Goal: Transaction & Acquisition: Purchase product/service

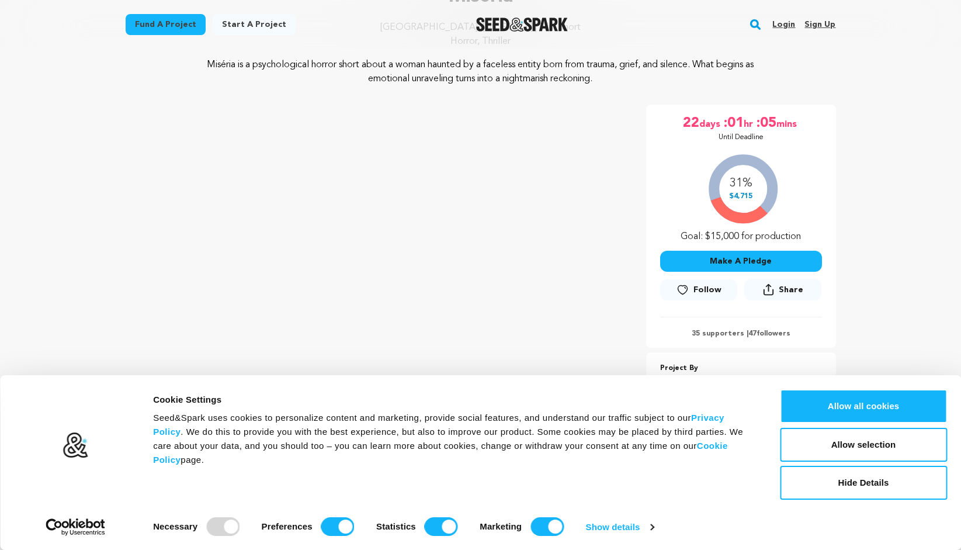
scroll to position [131, 0]
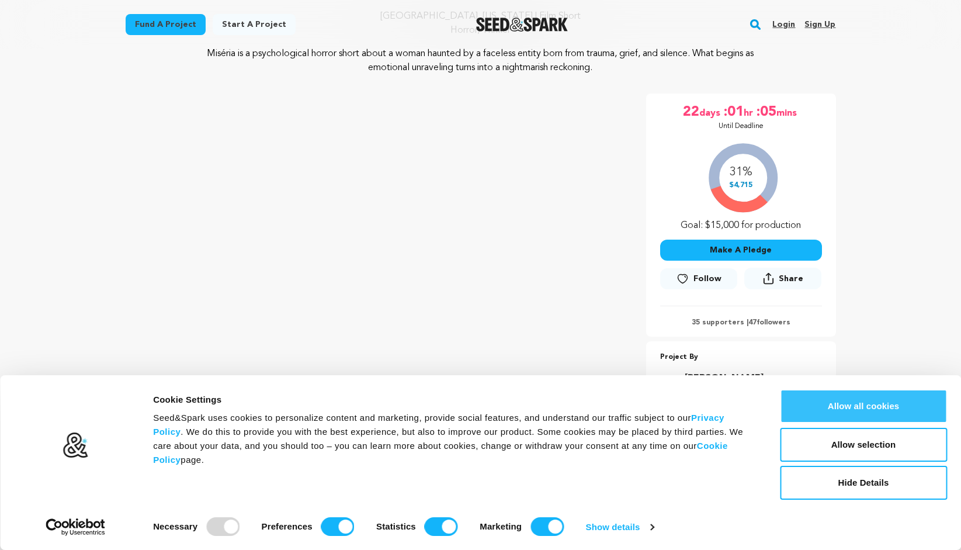
click at [869, 411] on button "Allow all cookies" at bounding box center [863, 406] width 167 height 34
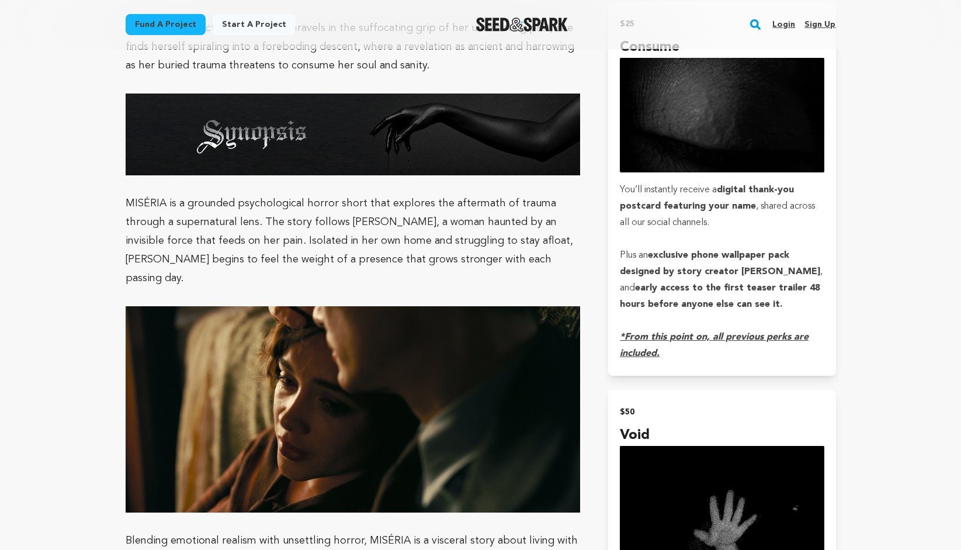
scroll to position [1145, 0]
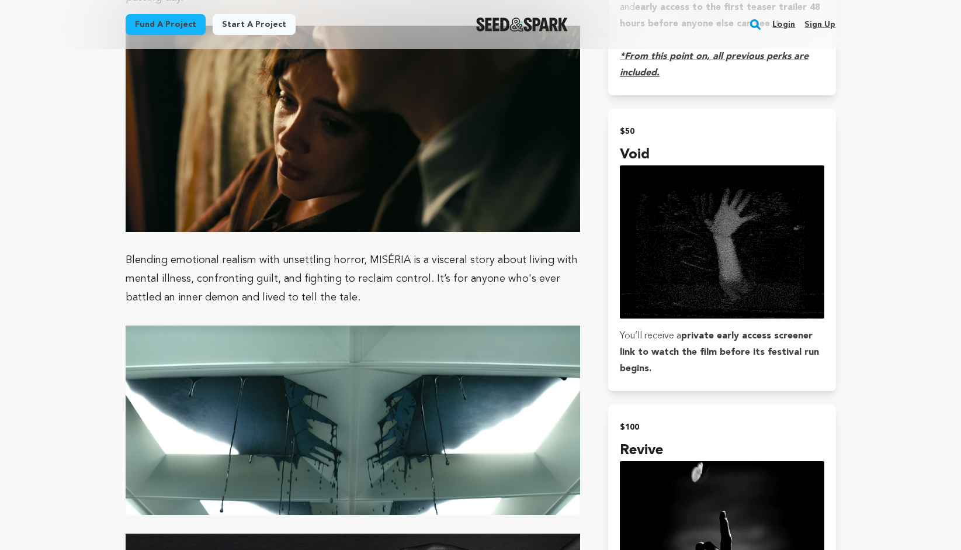
scroll to position [1419, 0]
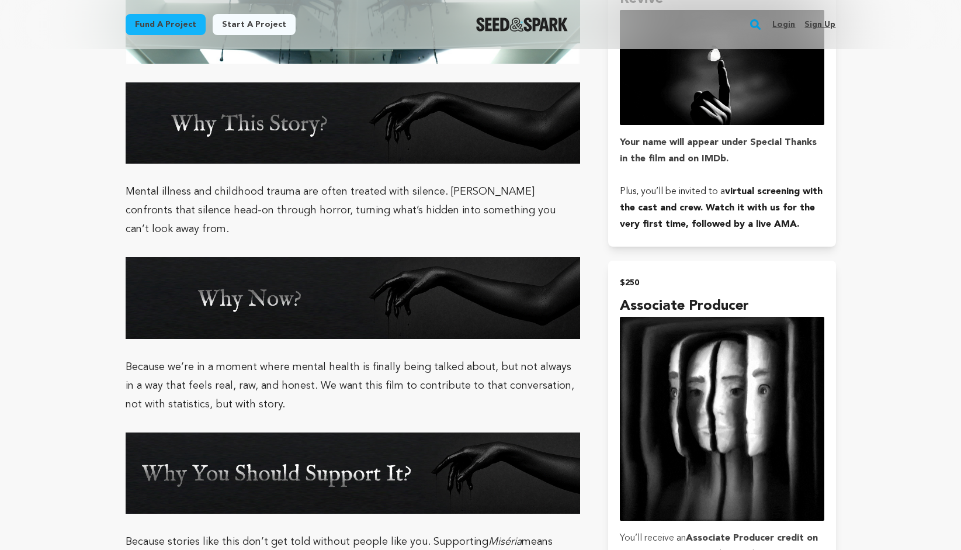
scroll to position [1871, 0]
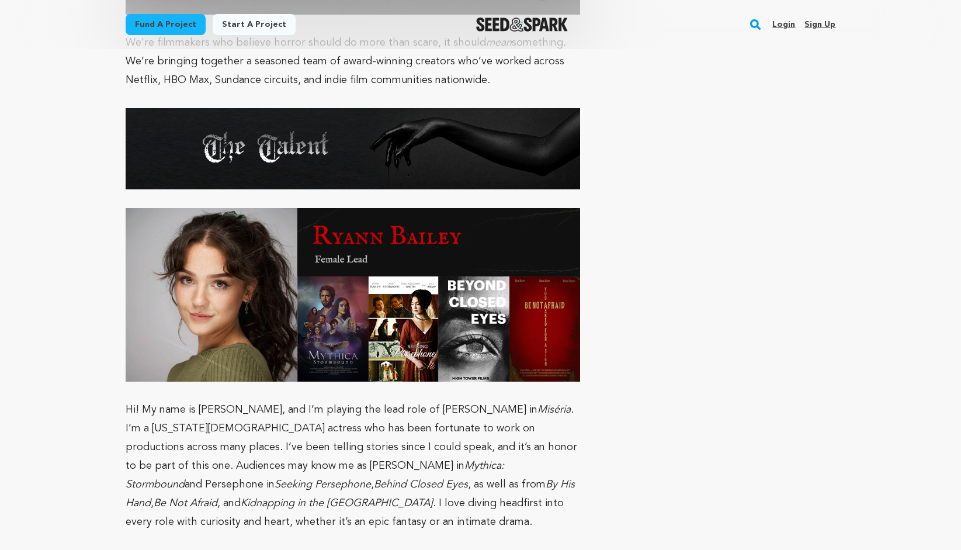
scroll to position [3584, 0]
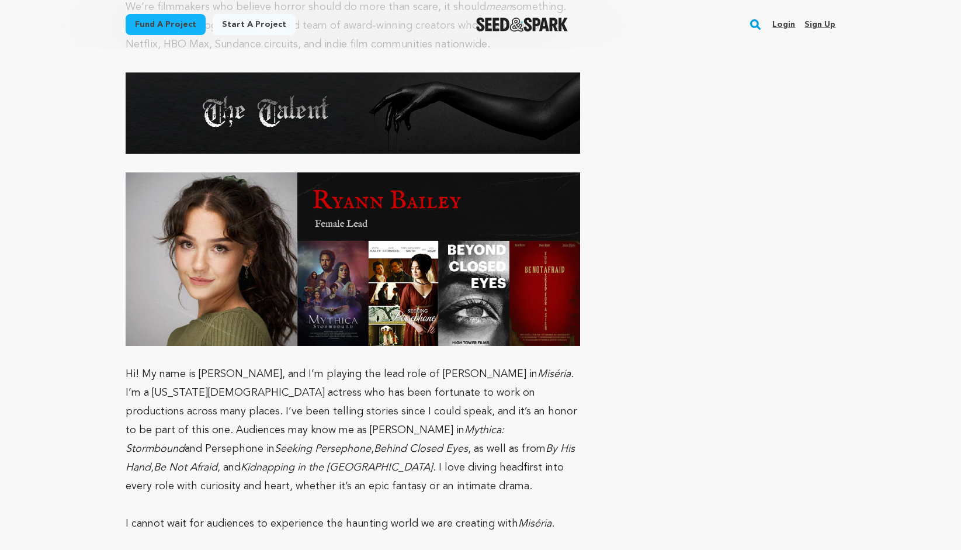
scroll to position [3626, 0]
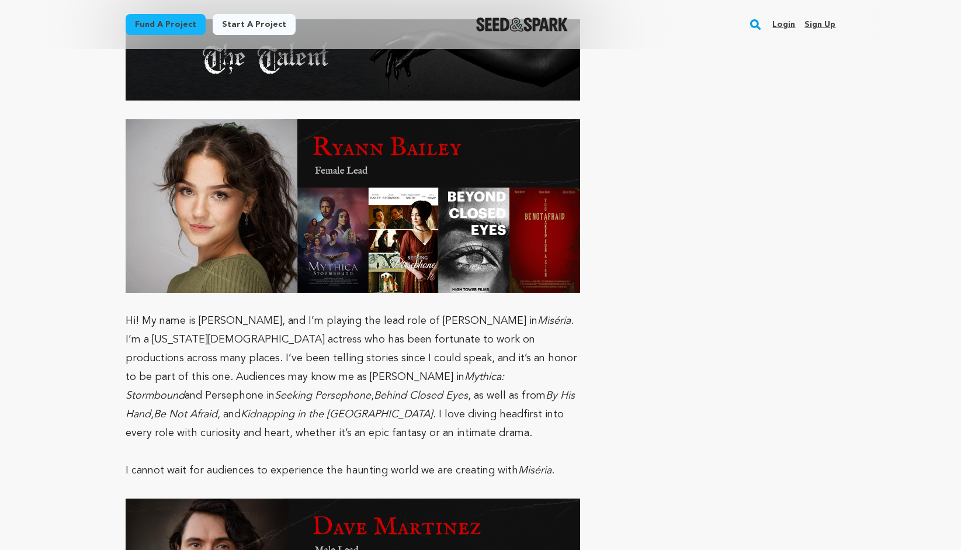
scroll to position [3674, 0]
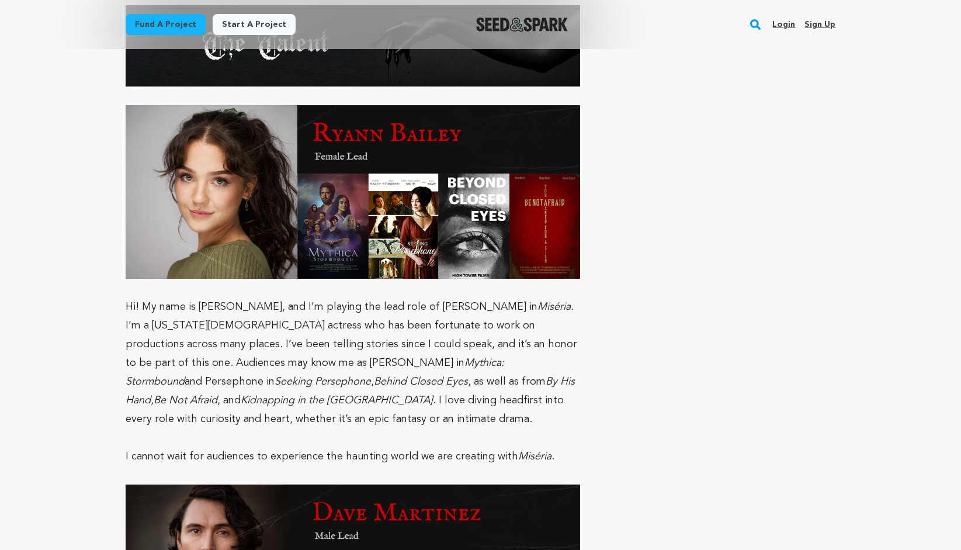
scroll to position [3688, 0]
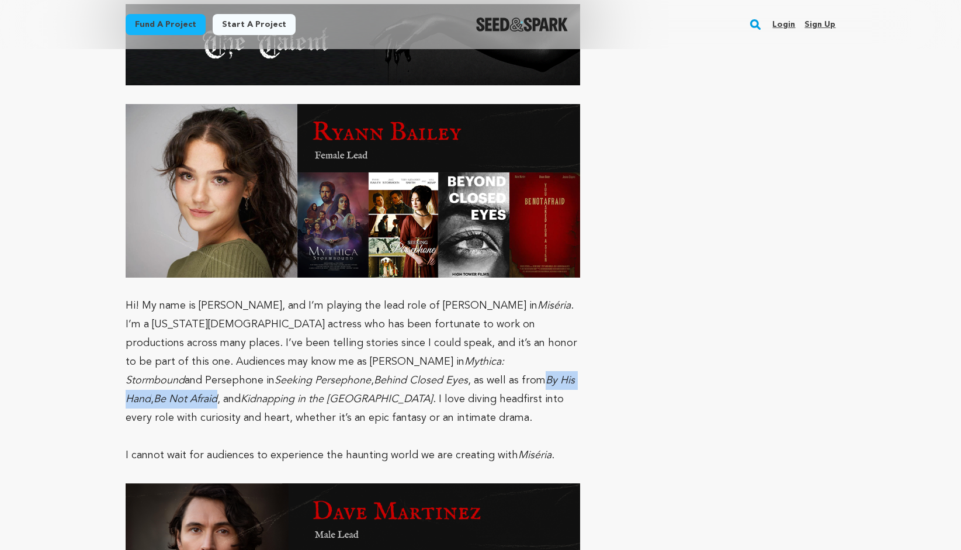
drag, startPoint x: 186, startPoint y: 331, endPoint x: 313, endPoint y: 332, distance: 126.8
click at [313, 332] on p "Hi! My name is [PERSON_NAME], and I’m playing the lead role of [PERSON_NAME] in…" at bounding box center [353, 361] width 455 height 131
copy p "By His Hand , Be Not Afraid"
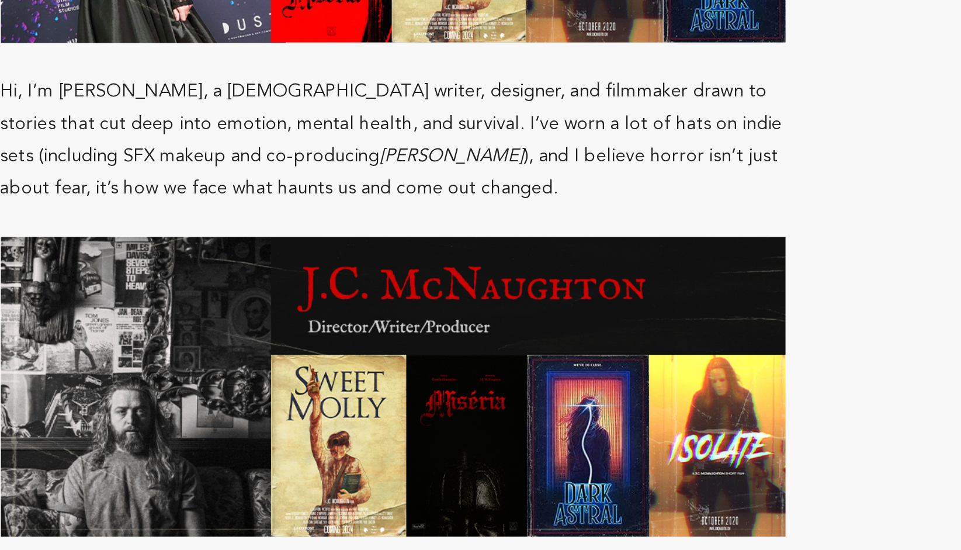
scroll to position [5201, 0]
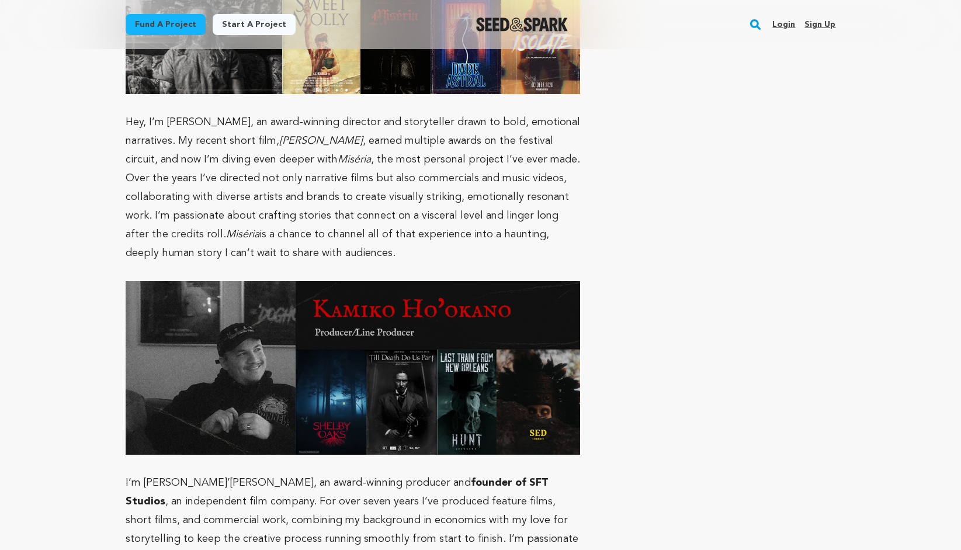
scroll to position [5642, 0]
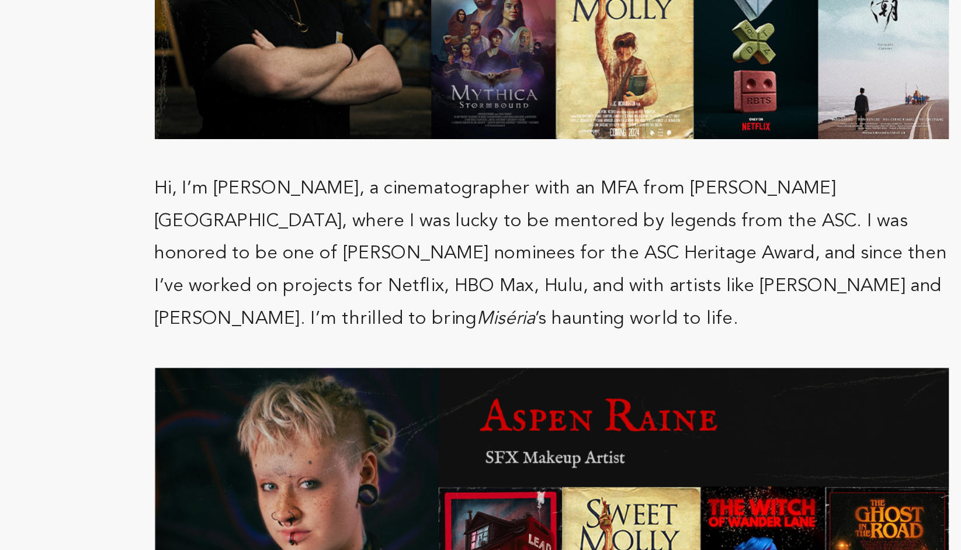
scroll to position [7855, 0]
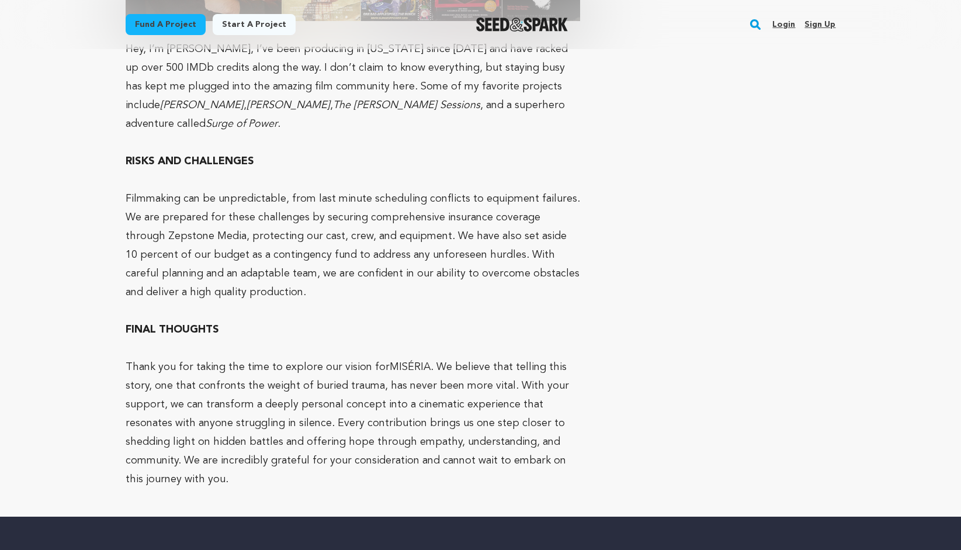
scroll to position [8726, 0]
